Goal: Task Accomplishment & Management: Understand process/instructions

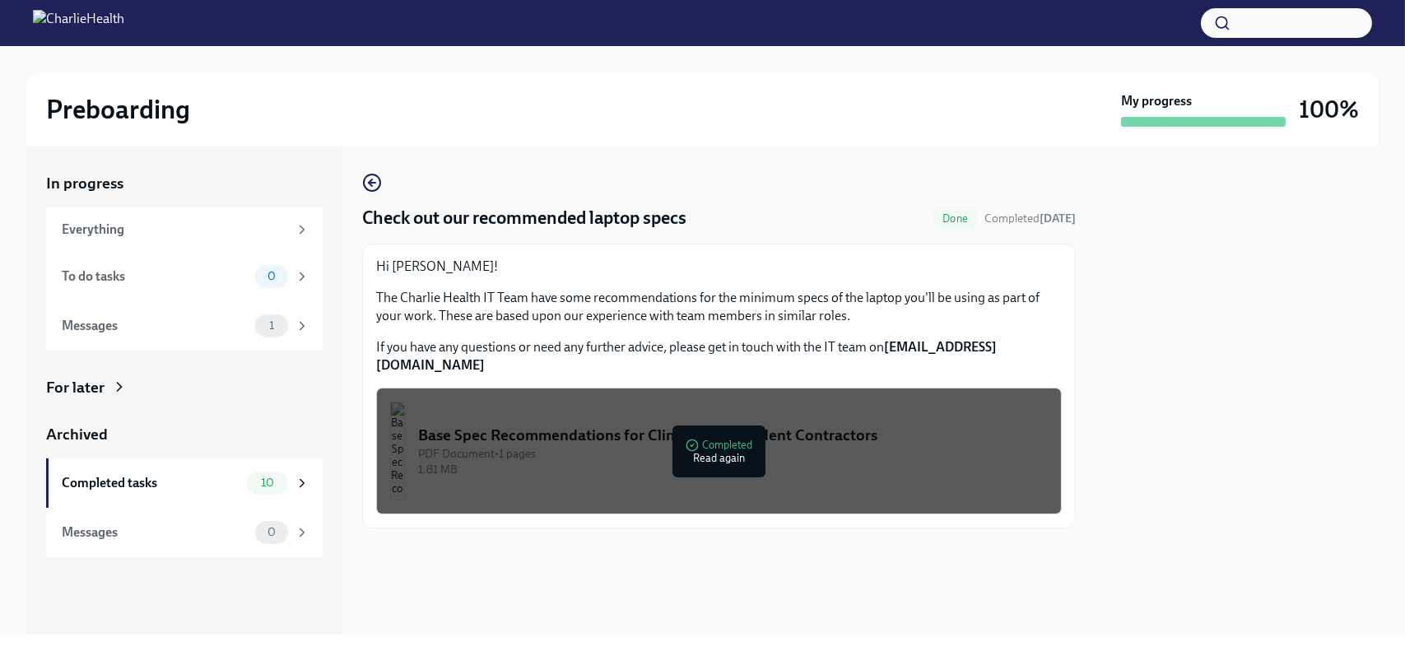
click at [751, 177] on div "Check out our recommended laptop specs Done Completed [DATE] Hi [PERSON_NAME]! …" at bounding box center [719, 351] width 714 height 356
click at [635, 462] on div "1.81 MB" at bounding box center [733, 470] width 630 height 16
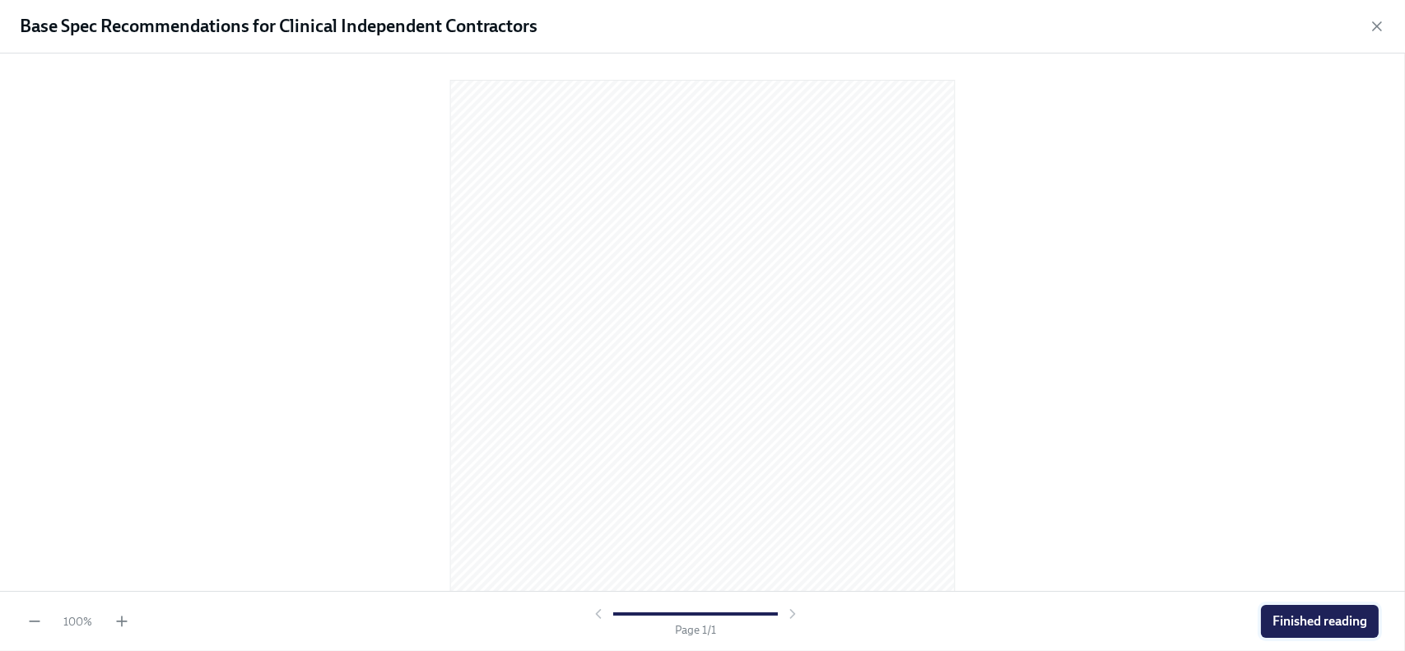
click at [1311, 625] on span "Finished reading" at bounding box center [1320, 621] width 95 height 16
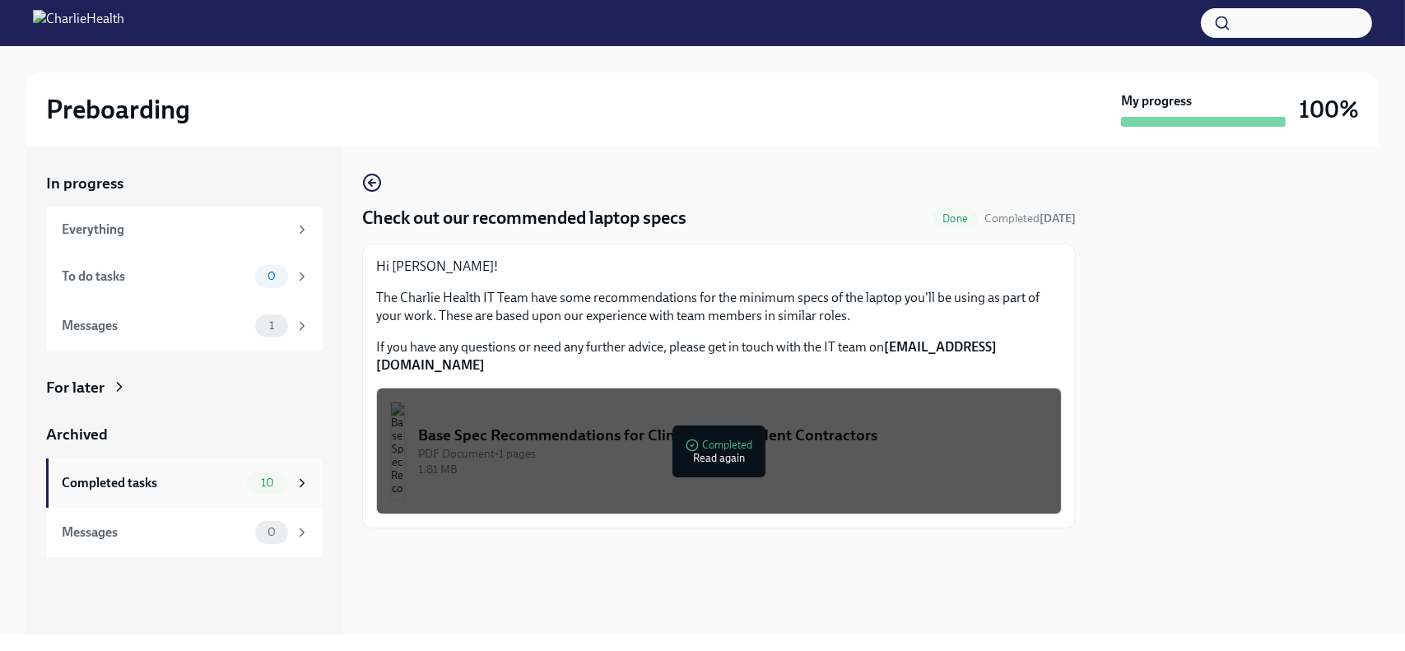
click at [94, 483] on div "Completed tasks" at bounding box center [151, 483] width 179 height 18
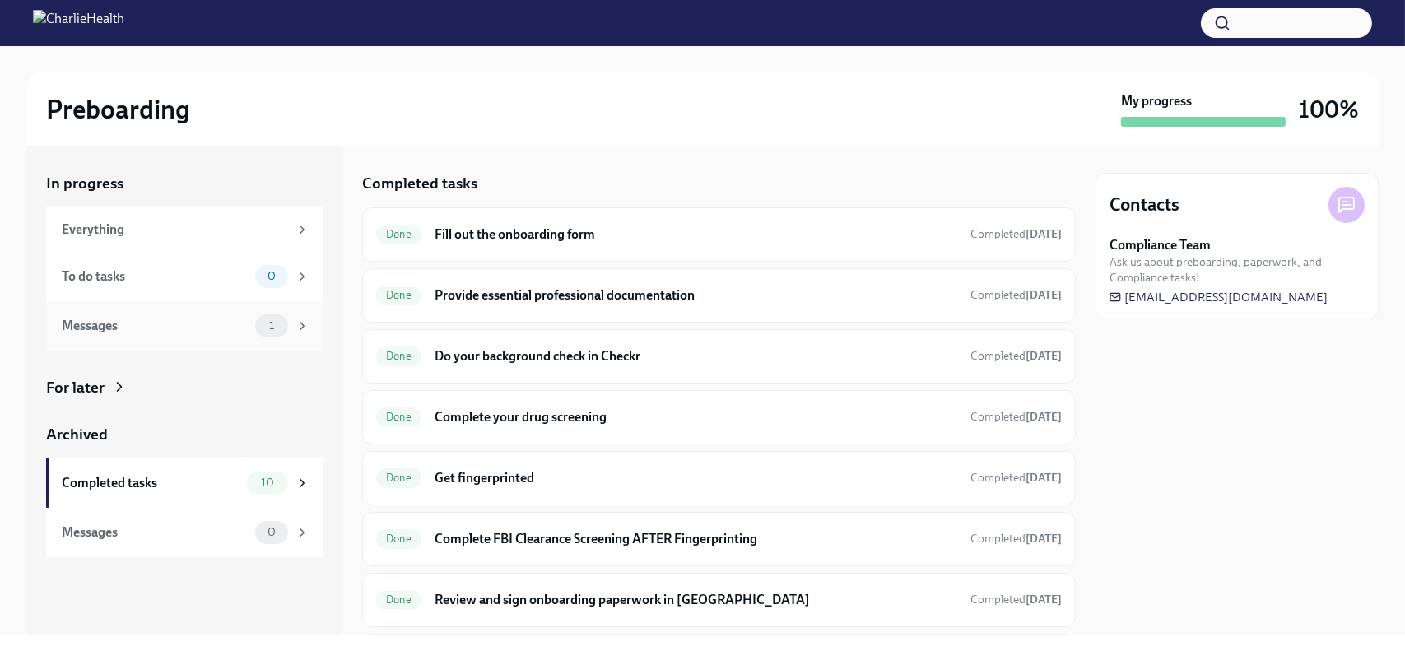
click at [108, 325] on div "Messages" at bounding box center [155, 326] width 187 height 18
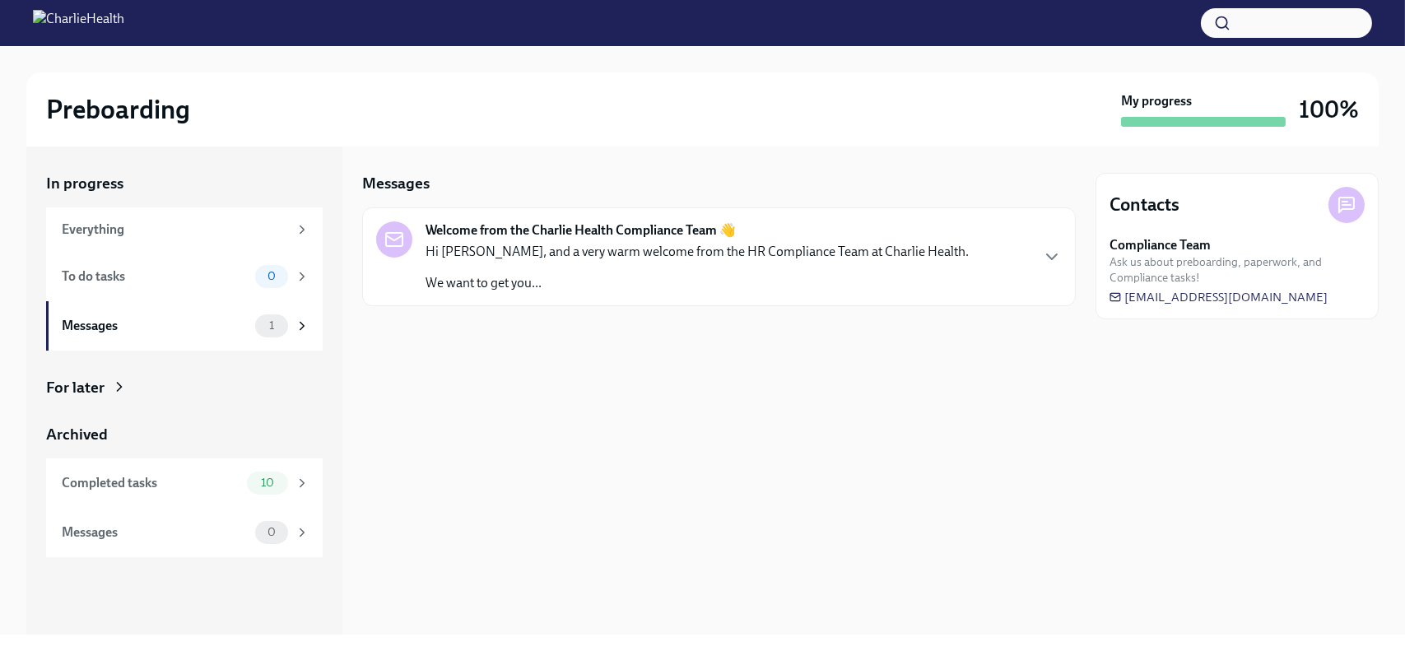
click at [448, 253] on p "Hi [PERSON_NAME], and a very warm welcome from the HR Compliance Team at Charli…" at bounding box center [697, 252] width 543 height 18
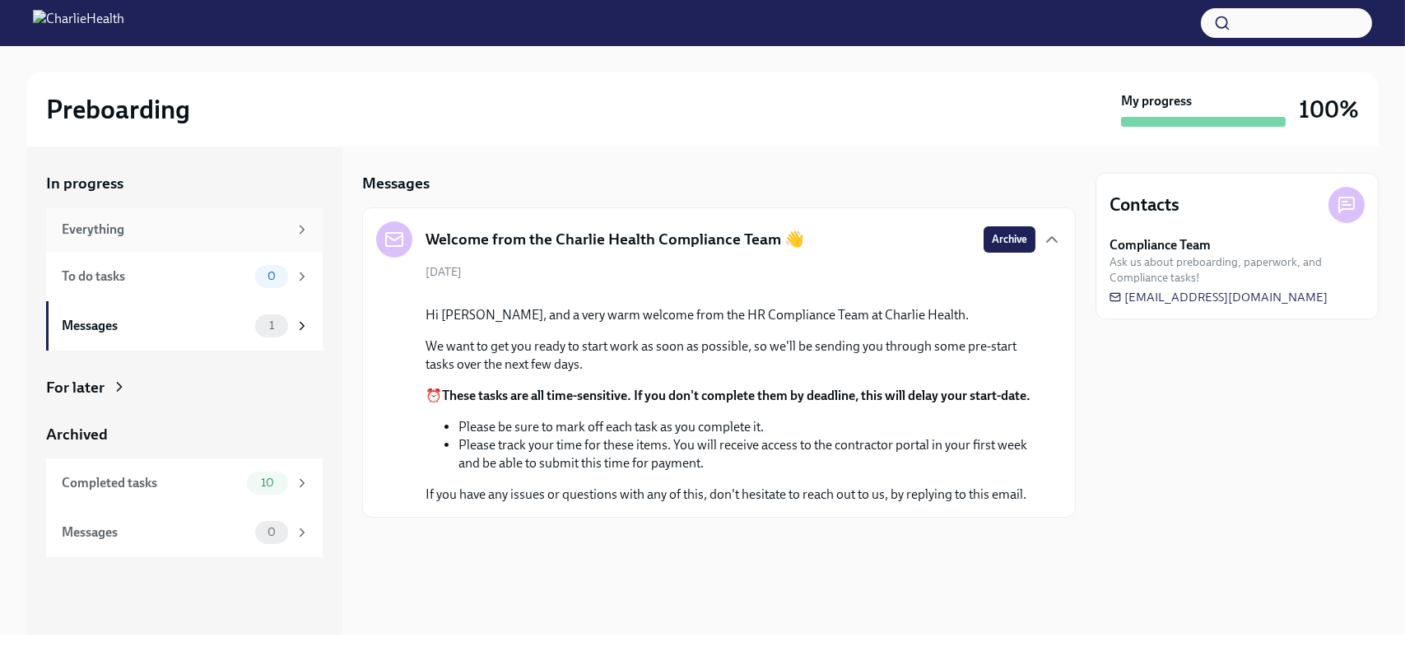
click at [110, 225] on div "Everything" at bounding box center [175, 230] width 226 height 18
